Goal: Check status: Check status

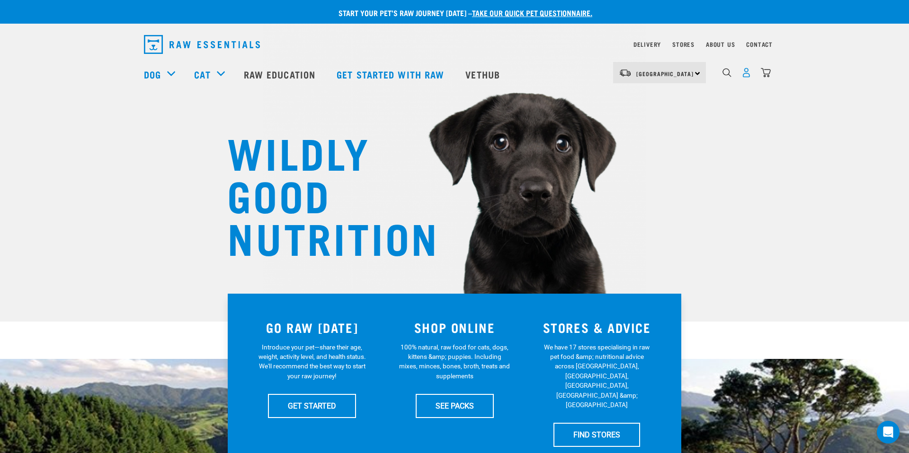
click at [743, 76] on img "dropdown navigation" at bounding box center [746, 73] width 10 height 10
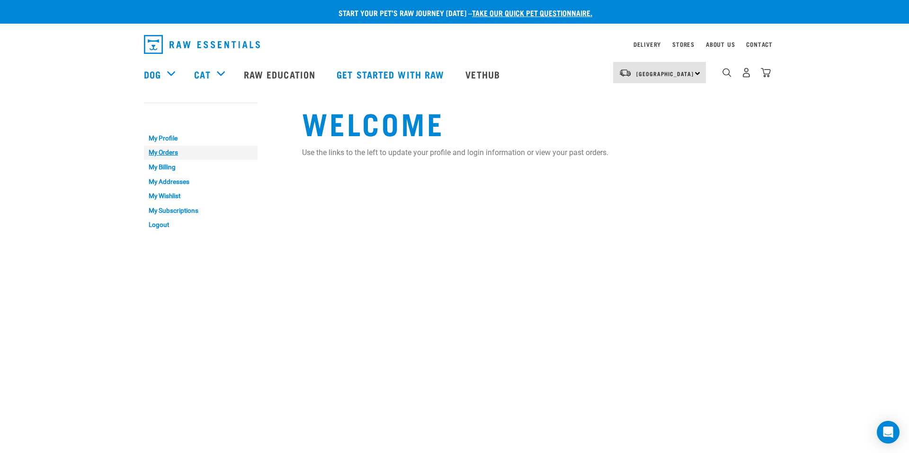
click at [158, 153] on link "My Orders" at bounding box center [201, 153] width 114 height 15
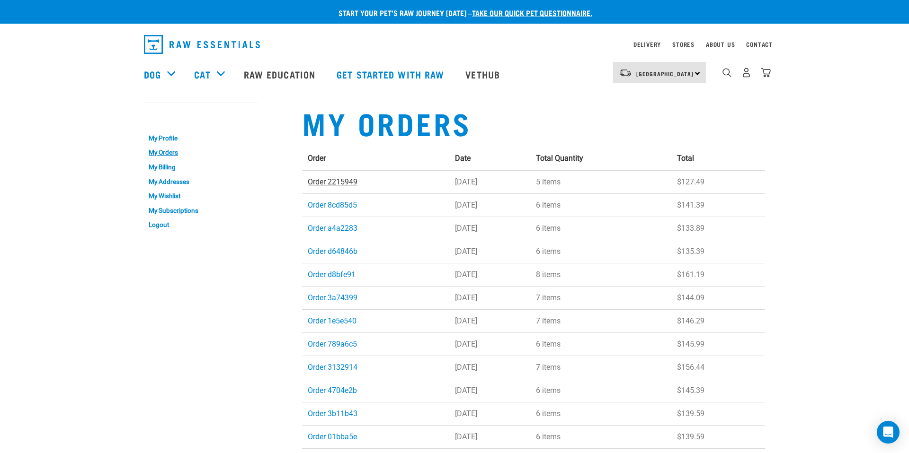
click at [338, 182] on link "Order 2215949" at bounding box center [333, 181] width 50 height 9
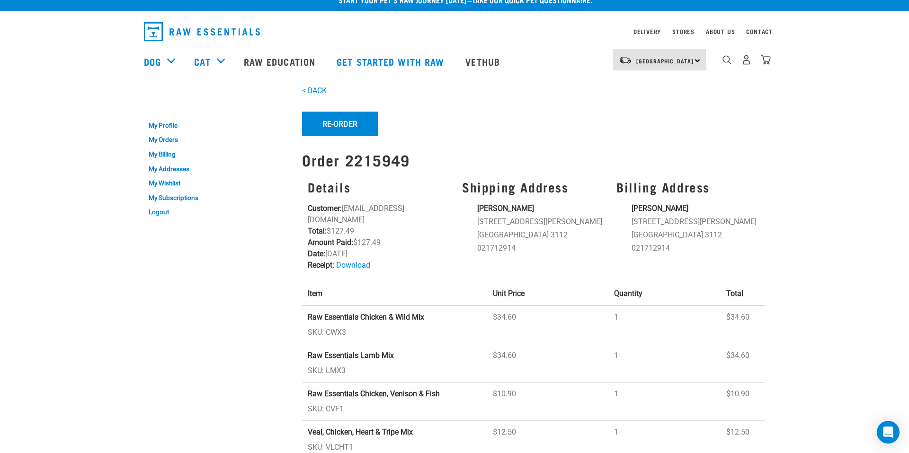
scroll to position [11, 0]
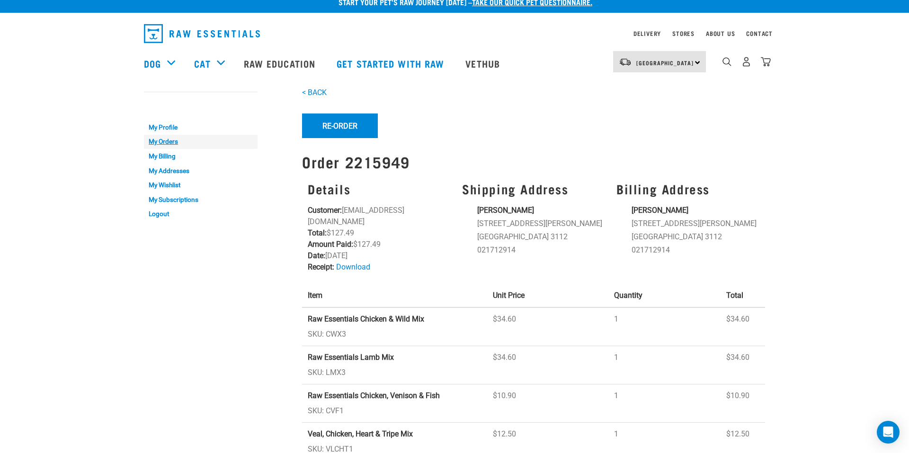
click at [171, 144] on link "My Orders" at bounding box center [201, 142] width 114 height 15
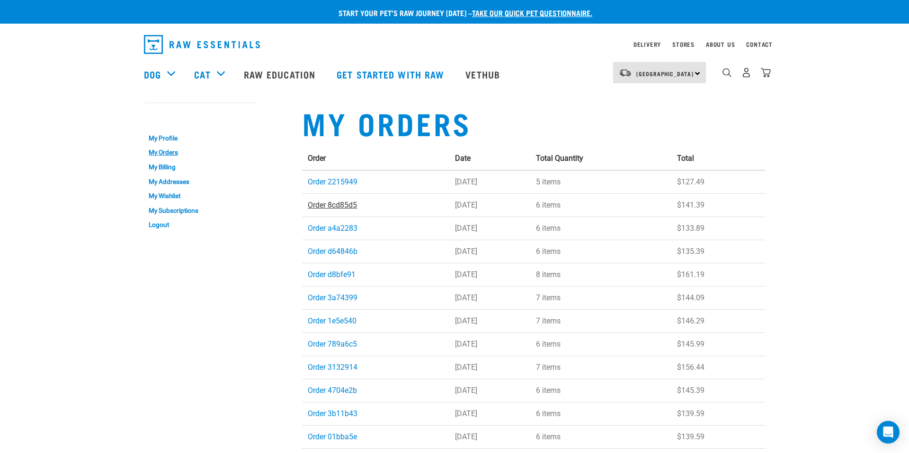
click at [341, 207] on link "Order 8cd85d5" at bounding box center [332, 205] width 49 height 9
